Goal: Transaction & Acquisition: Subscribe to service/newsletter

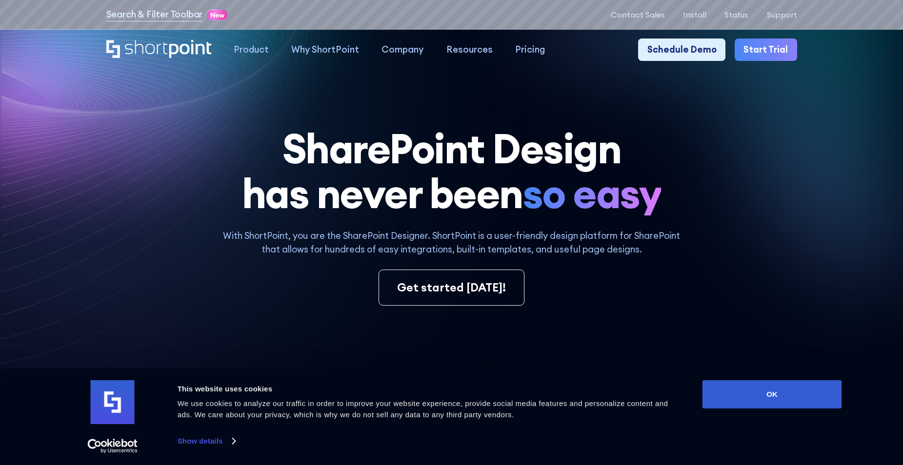
click at [758, 48] on link "Start Trial" at bounding box center [765, 50] width 62 height 22
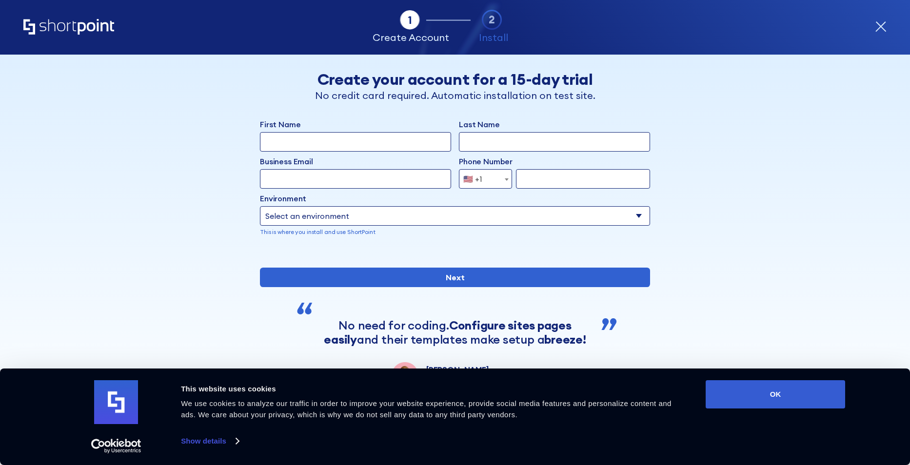
click at [320, 139] on input "First Name" at bounding box center [355, 142] width 191 height 20
type input "s"
type input "raj"
type input "chaganti"
paste input "Accounts@cloudnetgroup.net"
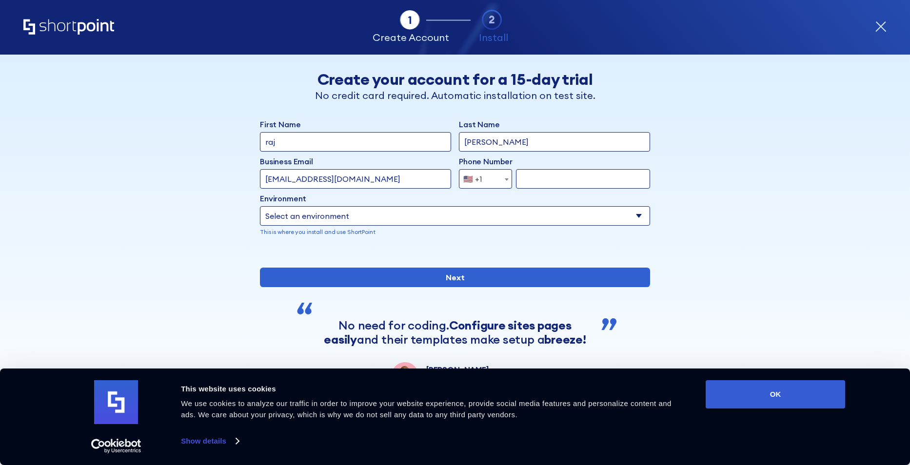
type input "Accounts@cloudnetgroup.net"
click at [526, 179] on input "form" at bounding box center [583, 179] width 134 height 20
type input "5164280872"
click at [403, 220] on select "Select an environment Microsoft 365 SharePoint Online SharePoint 2019 (On-Premi…" at bounding box center [455, 216] width 390 height 20
click at [260, 206] on select "Select an environment Microsoft 365 SharePoint Online SharePoint 2019 (On-Premi…" at bounding box center [455, 216] width 390 height 20
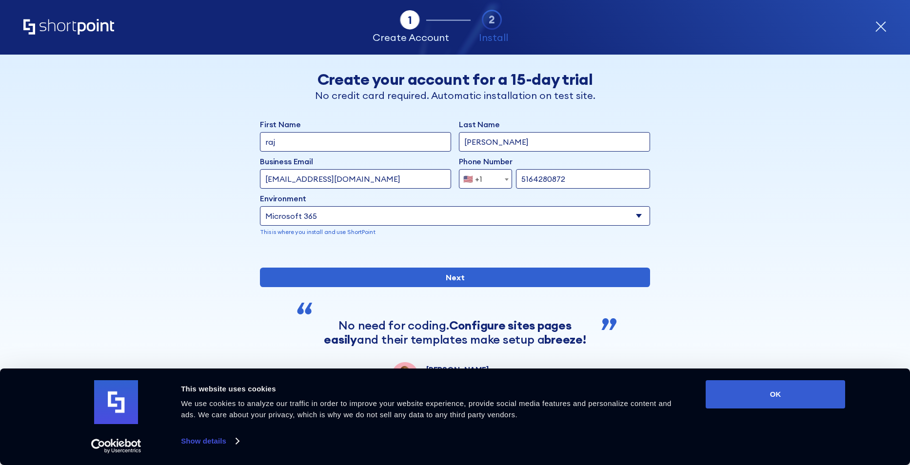
click at [341, 220] on select "Select an environment Microsoft 365 SharePoint Online SharePoint 2019 (On-Premi…" at bounding box center [455, 216] width 390 height 20
select select "SharePoint Online"
click at [260, 206] on select "Select an environment Microsoft 365 SharePoint Online SharePoint 2019 (On-Premi…" at bounding box center [455, 216] width 390 height 20
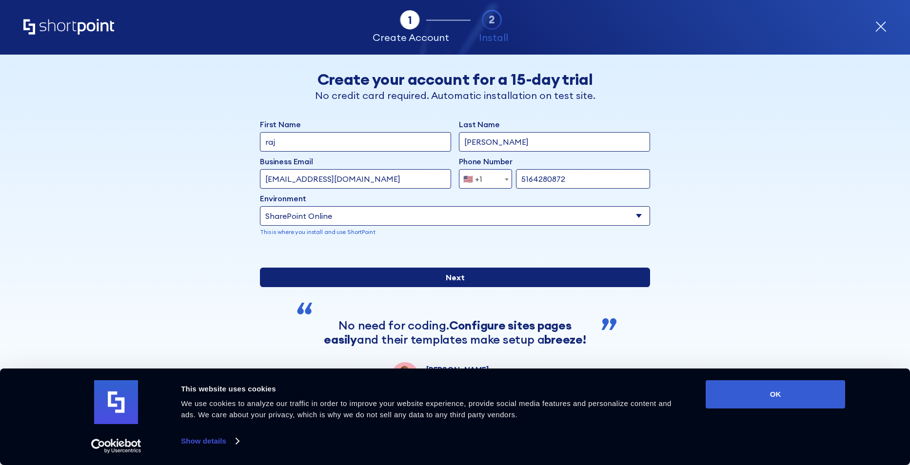
click at [446, 287] on input "Next" at bounding box center [455, 278] width 390 height 20
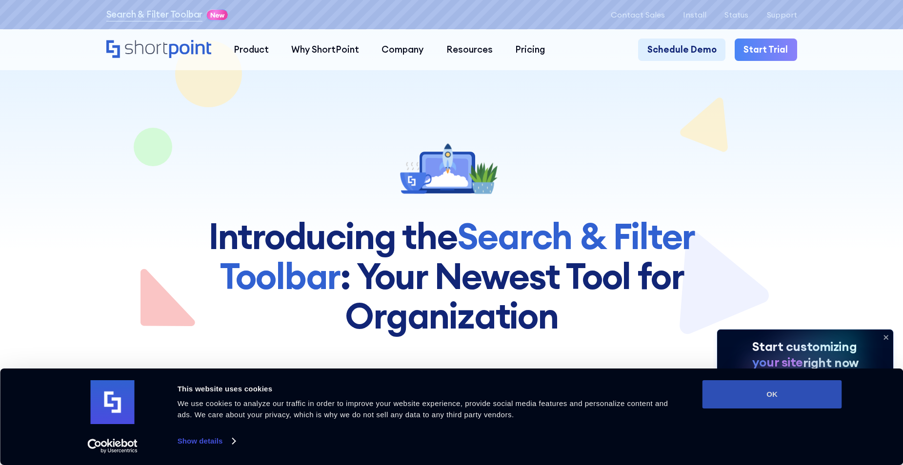
click at [747, 403] on button "OK" at bounding box center [771, 394] width 139 height 28
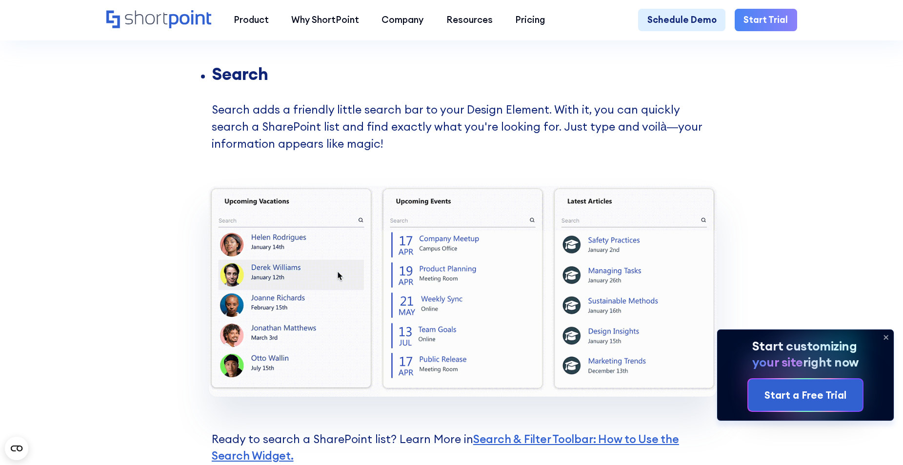
scroll to position [1268, 0]
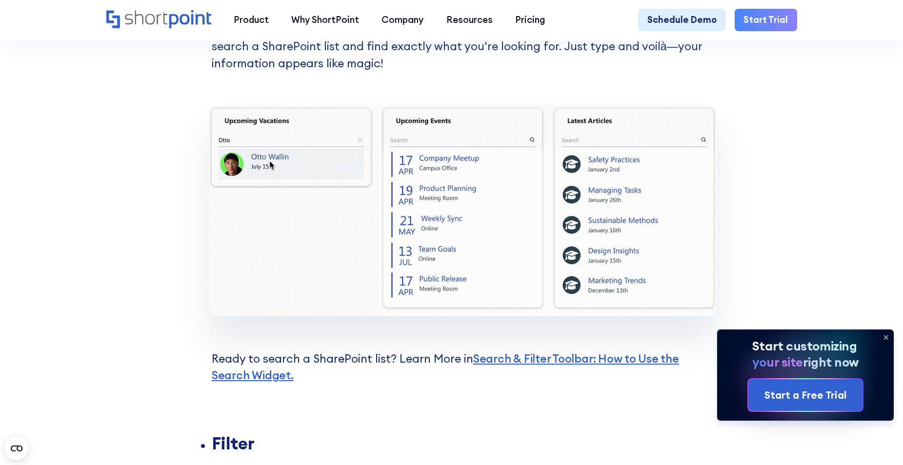
click at [889, 335] on icon at bounding box center [886, 338] width 16 height 16
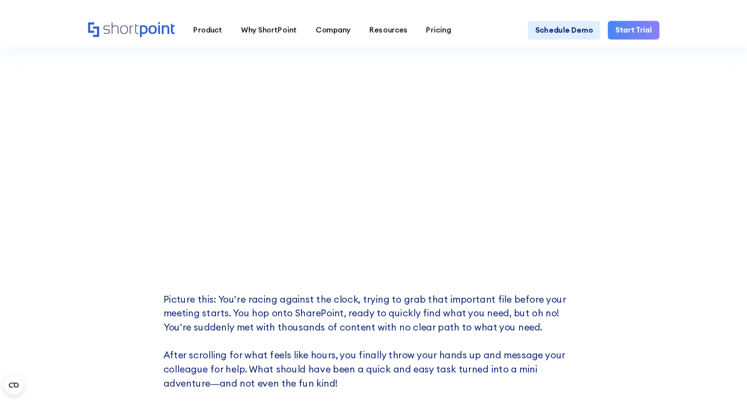
scroll to position [65, 0]
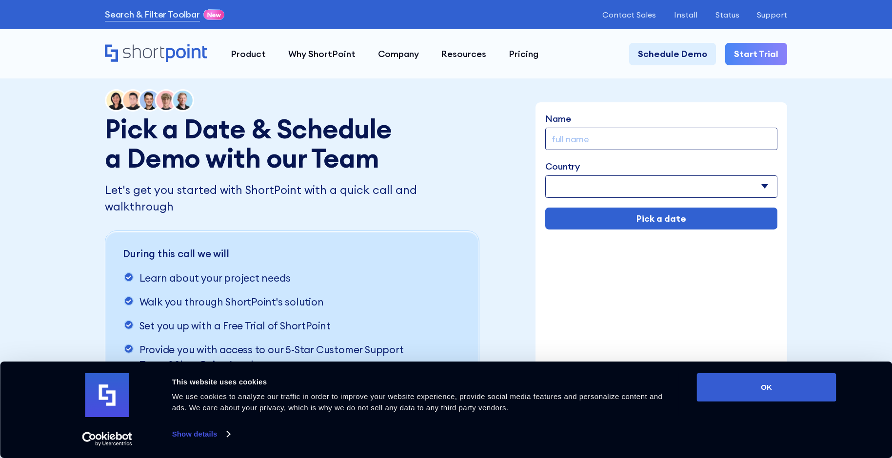
click at [624, 185] on select "Afghanistan Albania Algeria American Samoa Andorra Angola Anguilla Argentina Ar…" at bounding box center [661, 187] width 232 height 22
click at [421, 207] on div "Let's get you started with ShortPoint with a quick call and walkthrough During …" at bounding box center [293, 287] width 377 height 210
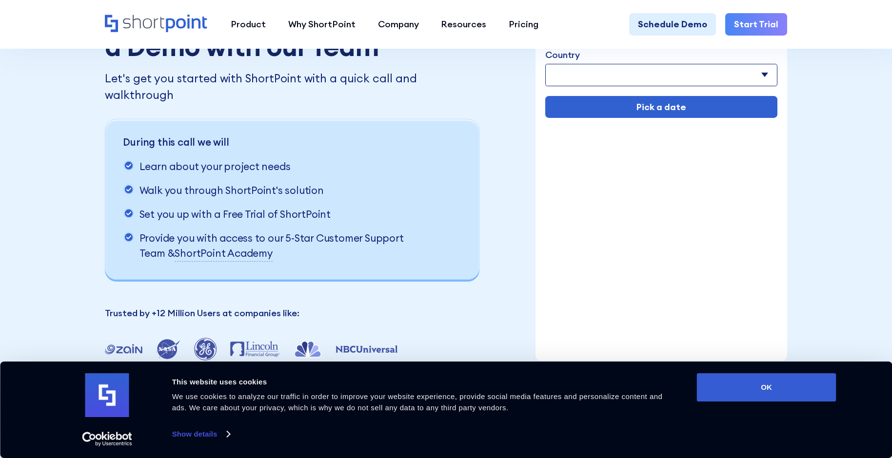
scroll to position [146, 0]
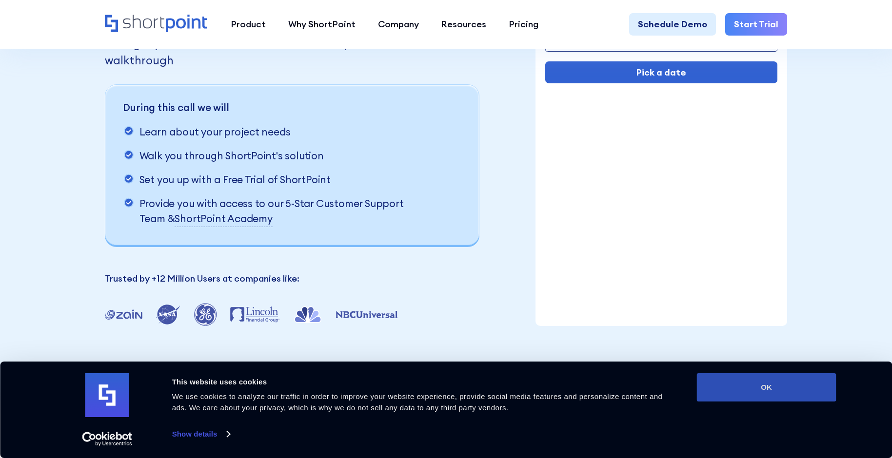
click at [735, 389] on button "OK" at bounding box center [766, 387] width 139 height 28
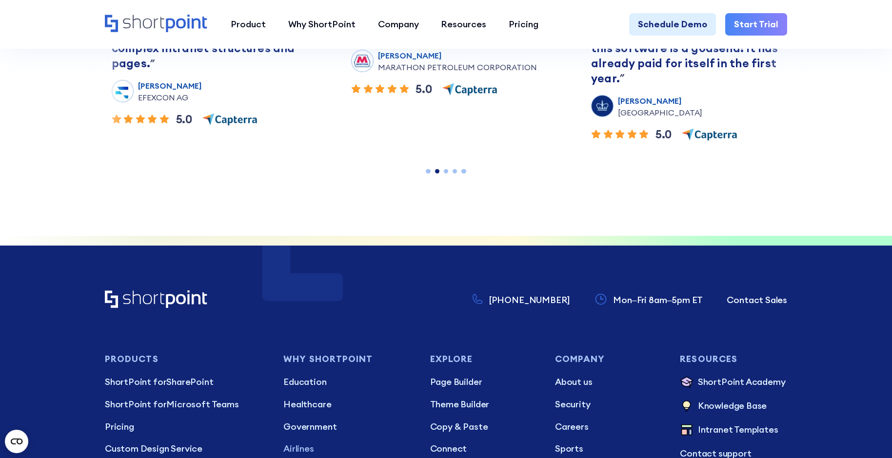
scroll to position [780, 0]
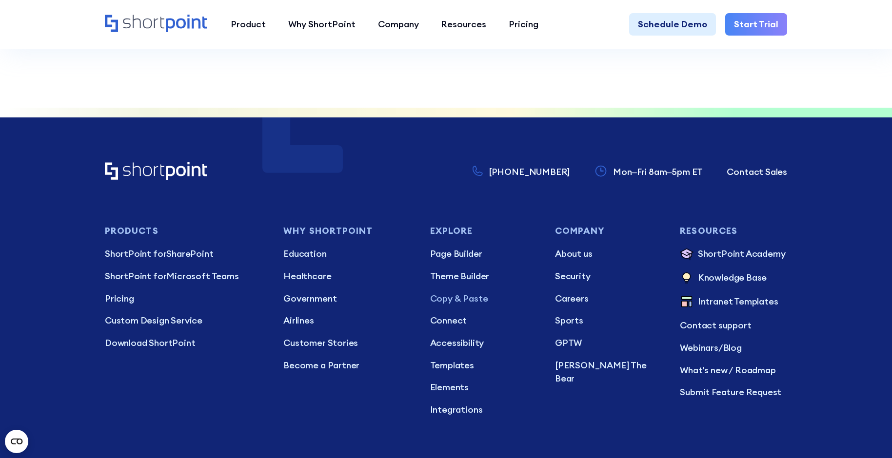
click at [456, 292] on p "Copy & Paste" at bounding box center [483, 298] width 107 height 13
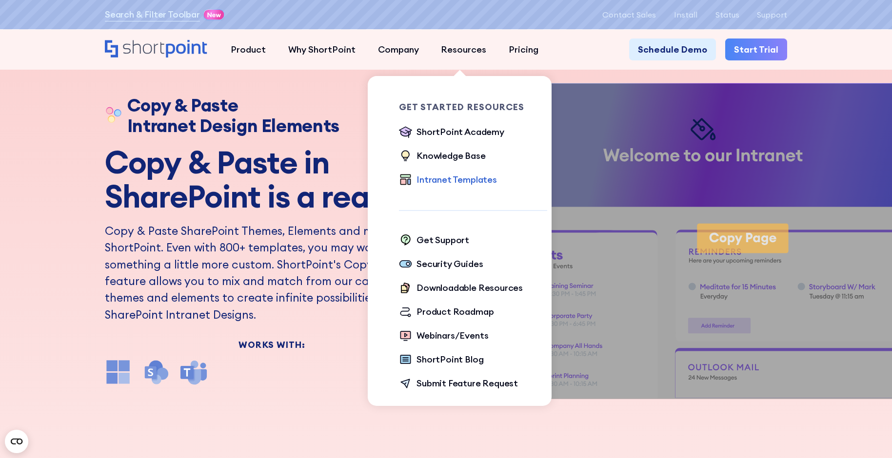
click at [432, 184] on div "Intranet Templates" at bounding box center [456, 179] width 80 height 13
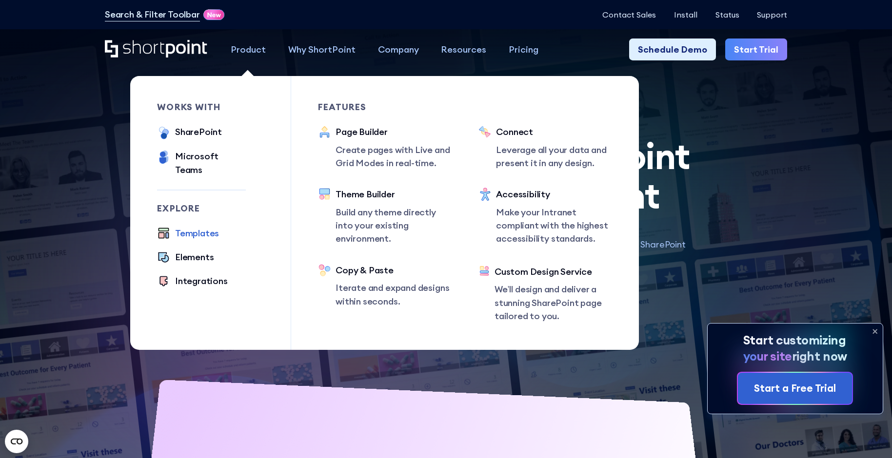
click at [182, 227] on div "Templates" at bounding box center [197, 233] width 44 height 13
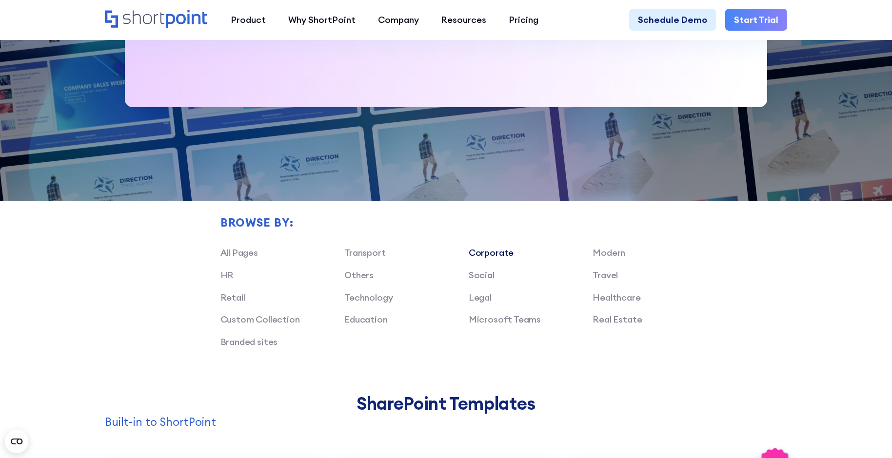
scroll to position [634, 0]
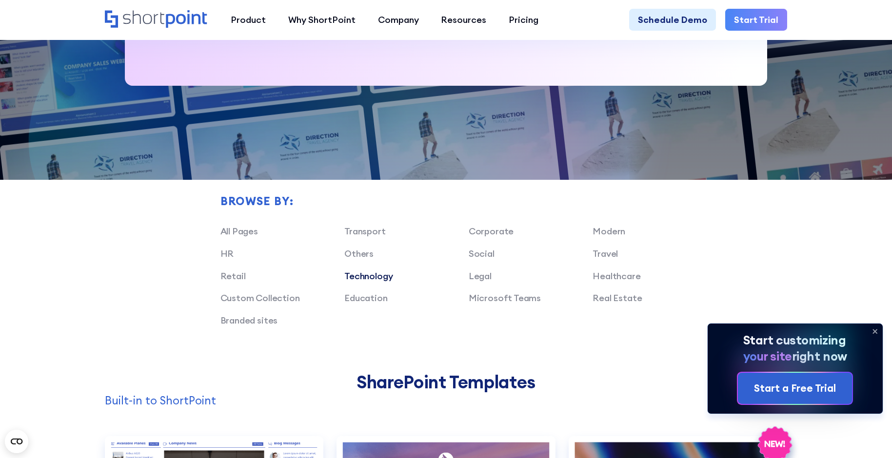
click at [374, 282] on link "Technology" at bounding box center [368, 276] width 48 height 11
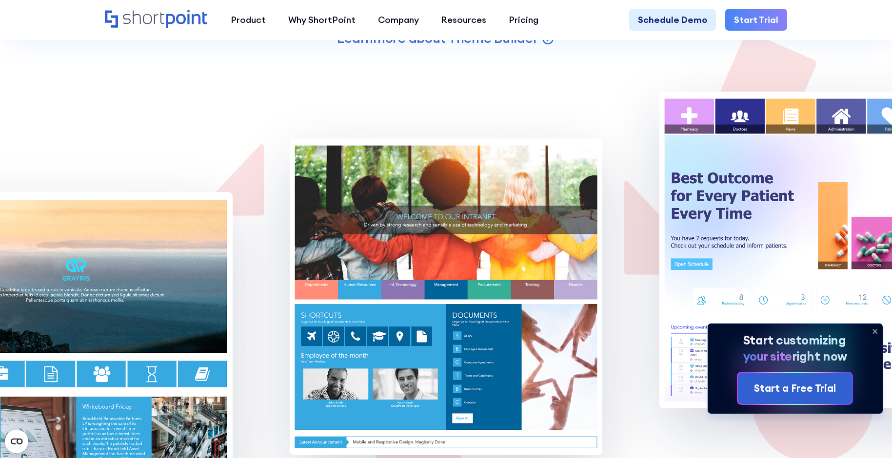
scroll to position [1755, 0]
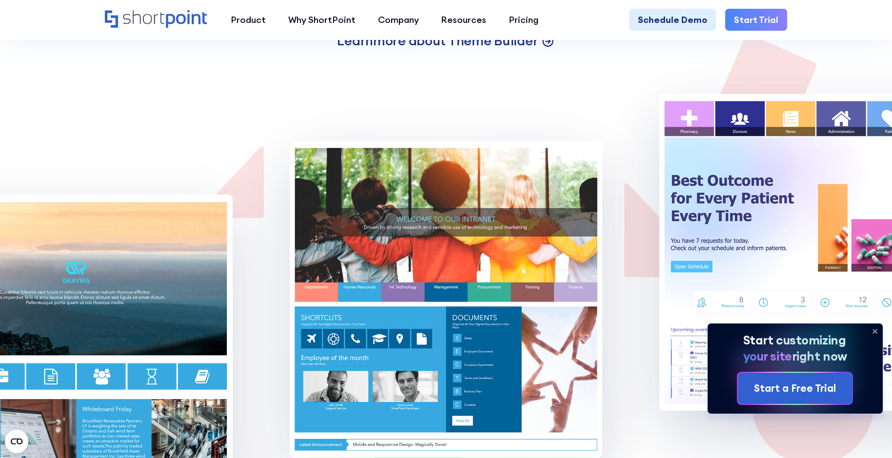
click at [550, 43] on icon at bounding box center [549, 41] width 2 height 4
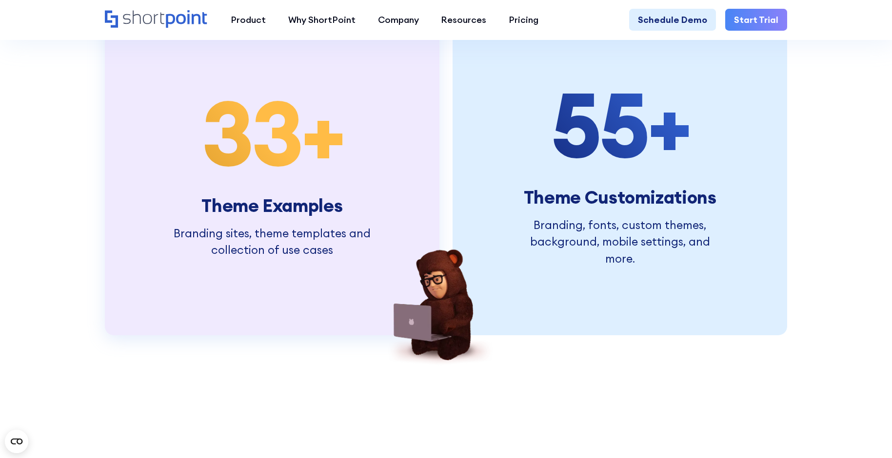
scroll to position [2487, 0]
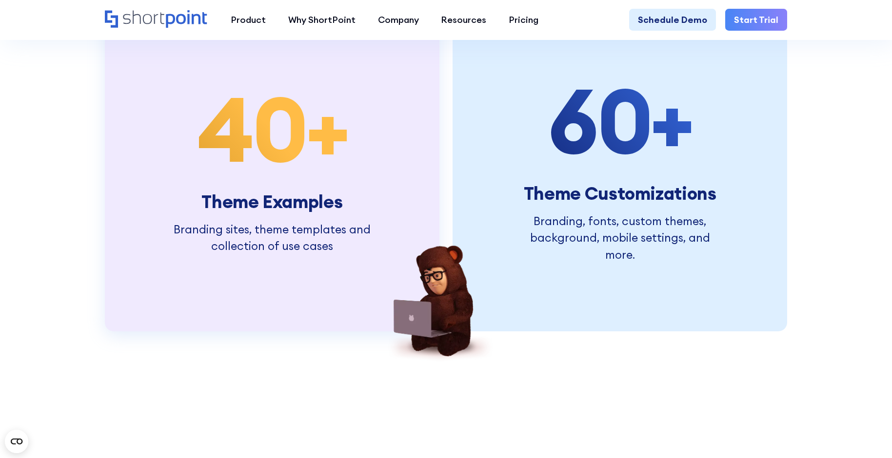
click at [276, 212] on h3 "Theme Examples" at bounding box center [272, 202] width 212 height 20
click at [280, 173] on span "40" at bounding box center [251, 129] width 109 height 113
click at [252, 212] on h3 "Theme Examples" at bounding box center [272, 202] width 212 height 20
click at [276, 144] on span "40" at bounding box center [251, 129] width 109 height 113
click at [274, 158] on span "40" at bounding box center [251, 129] width 109 height 113
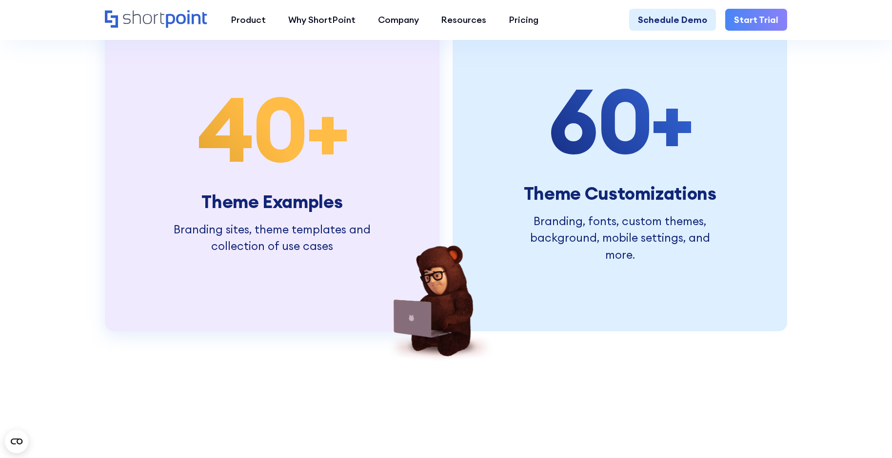
click at [275, 171] on span "40" at bounding box center [251, 129] width 109 height 113
click at [282, 212] on h3 "Theme Examples" at bounding box center [272, 202] width 212 height 20
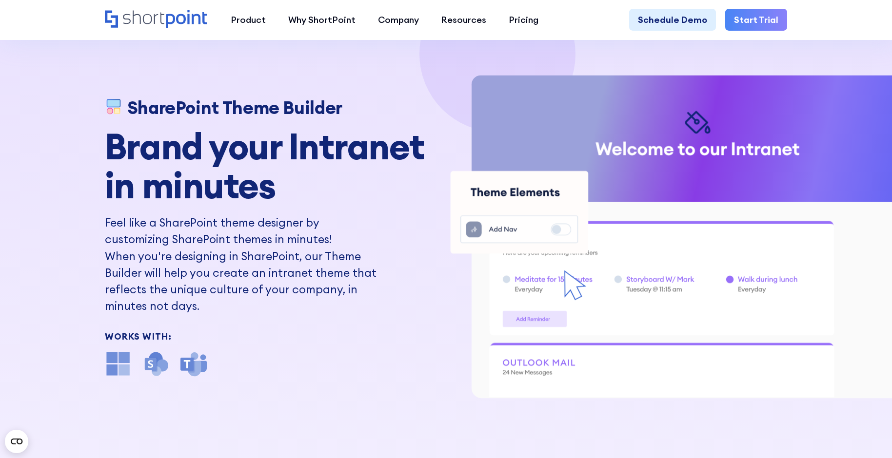
scroll to position [0, 0]
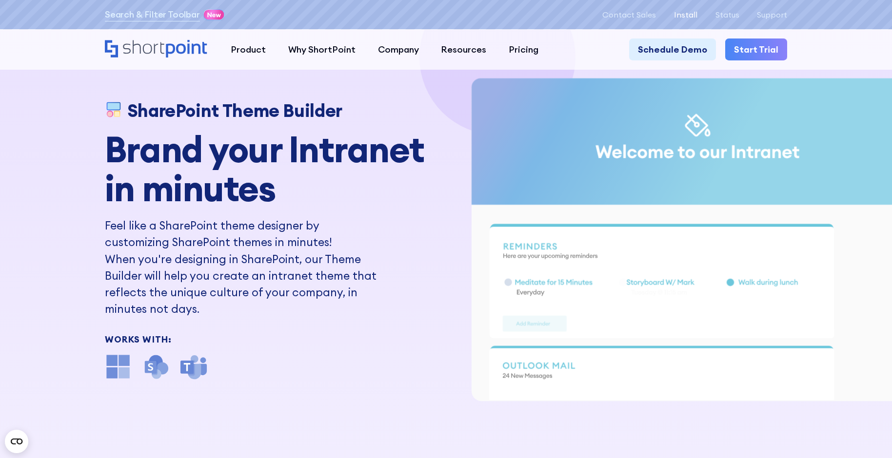
click at [689, 12] on p "Install" at bounding box center [685, 14] width 23 height 9
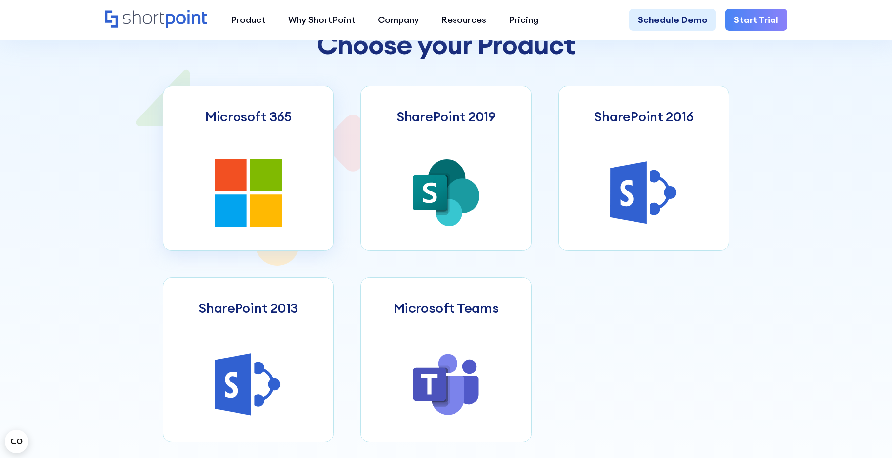
scroll to position [488, 0]
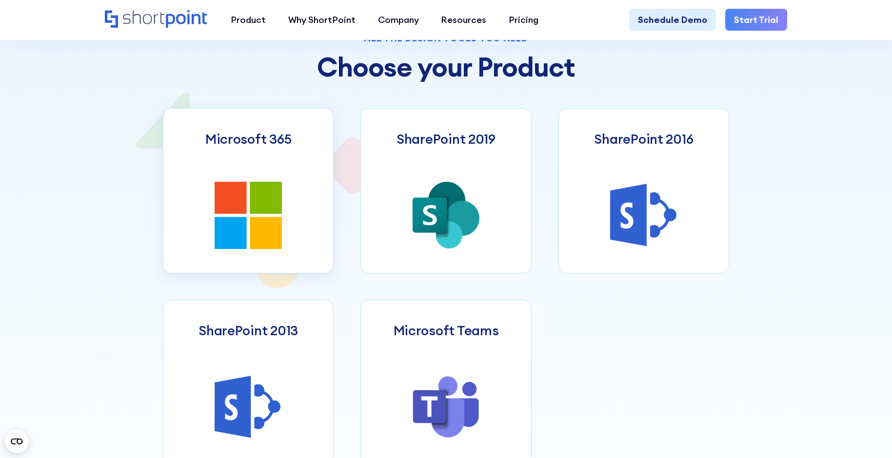
click at [262, 196] on icon at bounding box center [266, 198] width 32 height 32
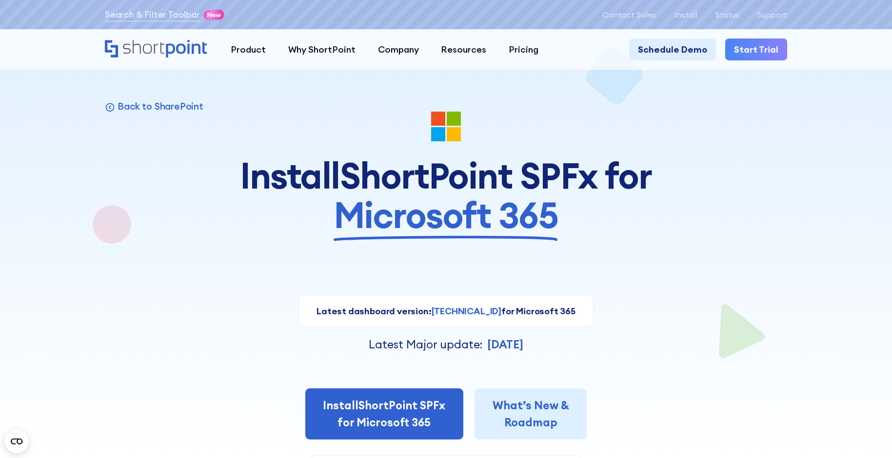
drag, startPoint x: 557, startPoint y: 342, endPoint x: 588, endPoint y: 347, distance: 30.7
click at [588, 347] on div "Latest Major update: Oct 14, 2024" at bounding box center [446, 344] width 682 height 17
click at [575, 349] on div "Latest Major update: Oct 14, 2024" at bounding box center [446, 344] width 682 height 17
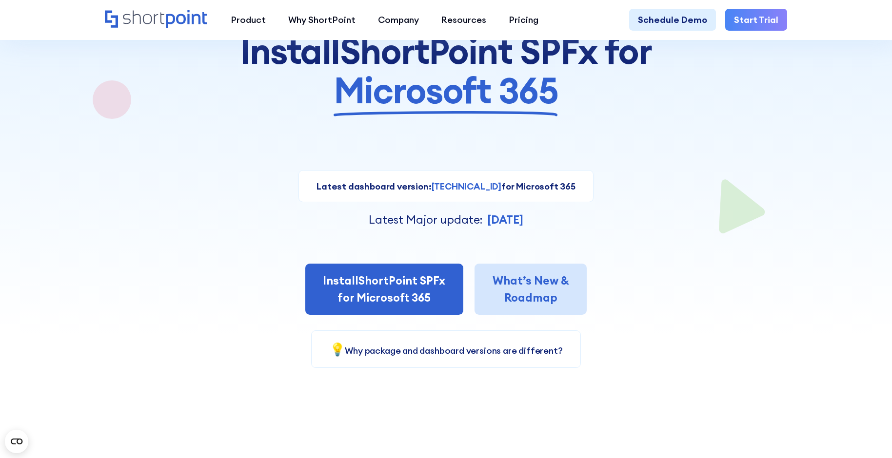
scroll to position [146, 0]
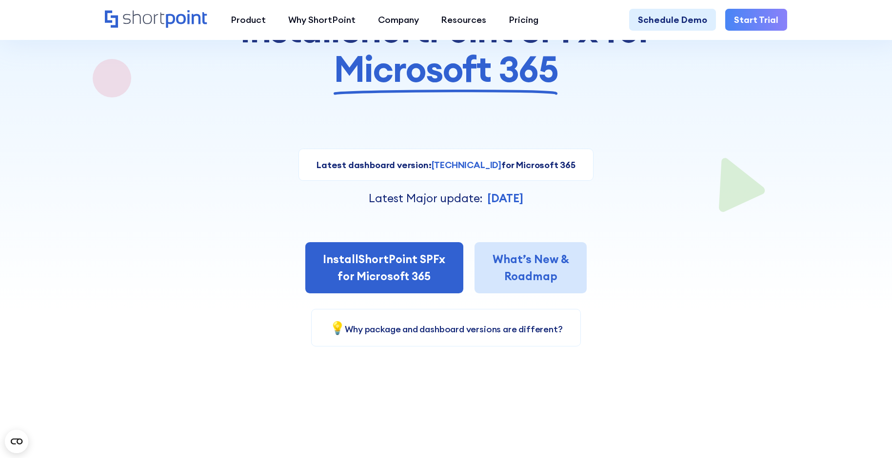
click at [532, 268] on link "What’s New & Roadmap" at bounding box center [530, 267] width 112 height 51
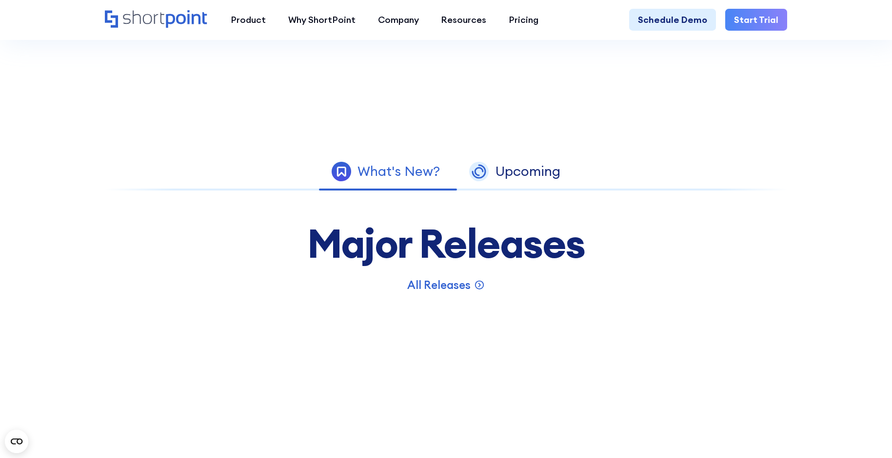
scroll to position [536, 0]
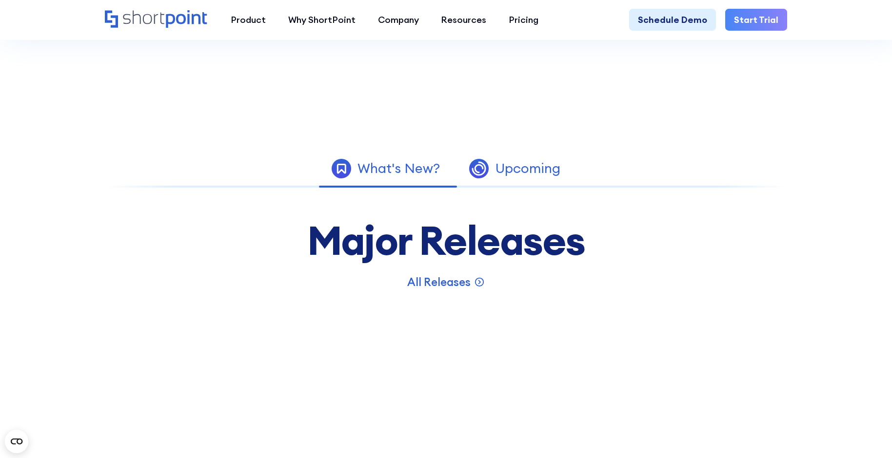
click at [515, 175] on div "Upcoming" at bounding box center [527, 168] width 65 height 13
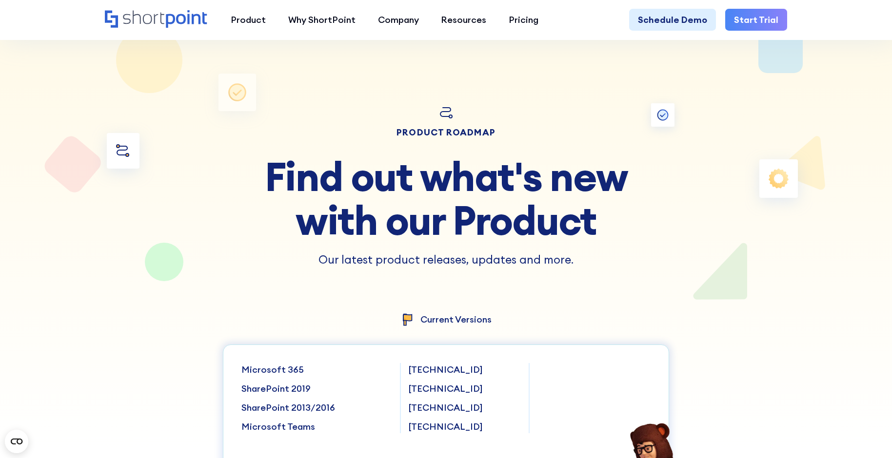
scroll to position [0, 0]
